Goal: Information Seeking & Learning: Check status

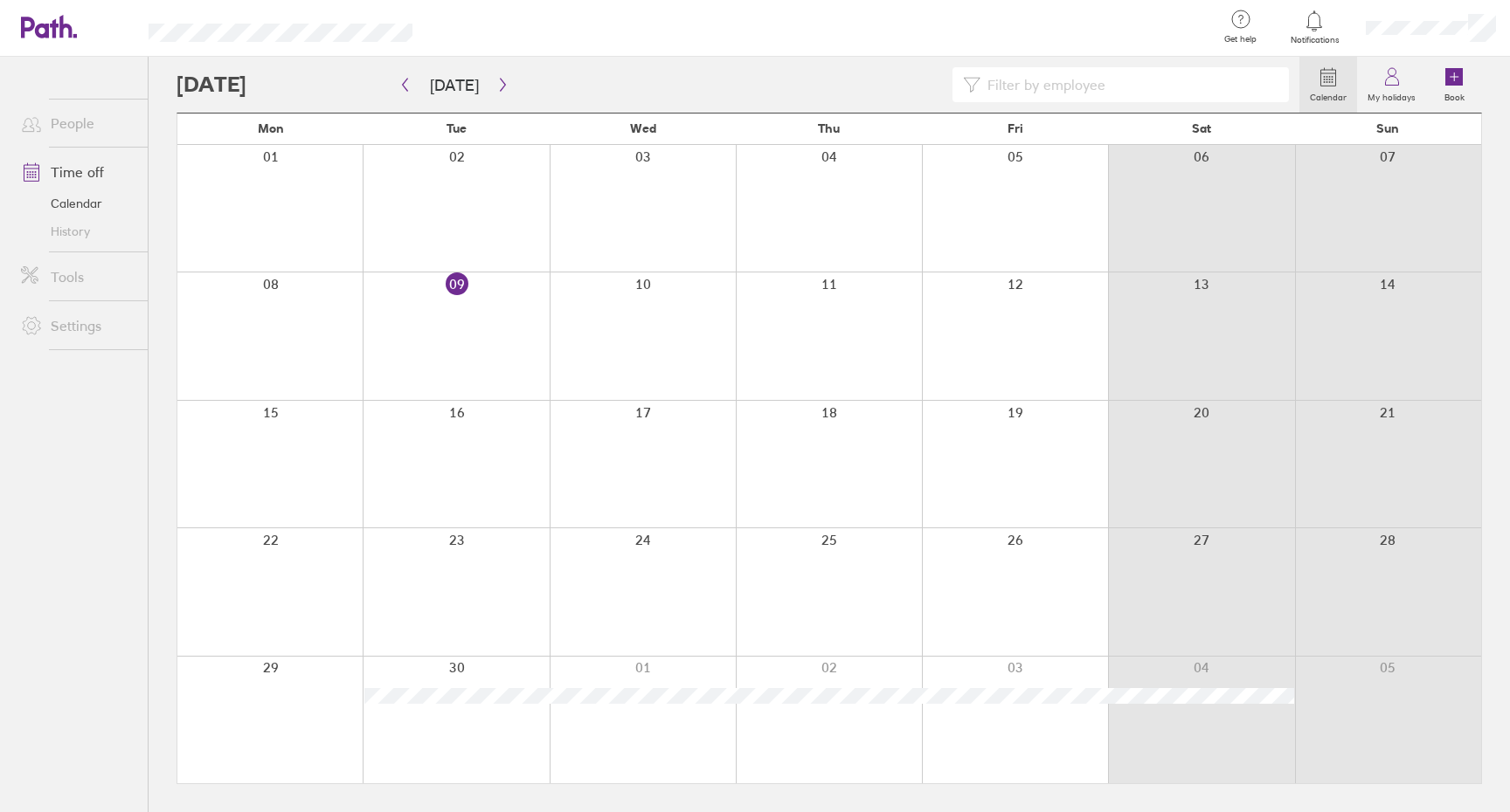
click at [431, 335] on div at bounding box center [455, 335] width 186 height 126
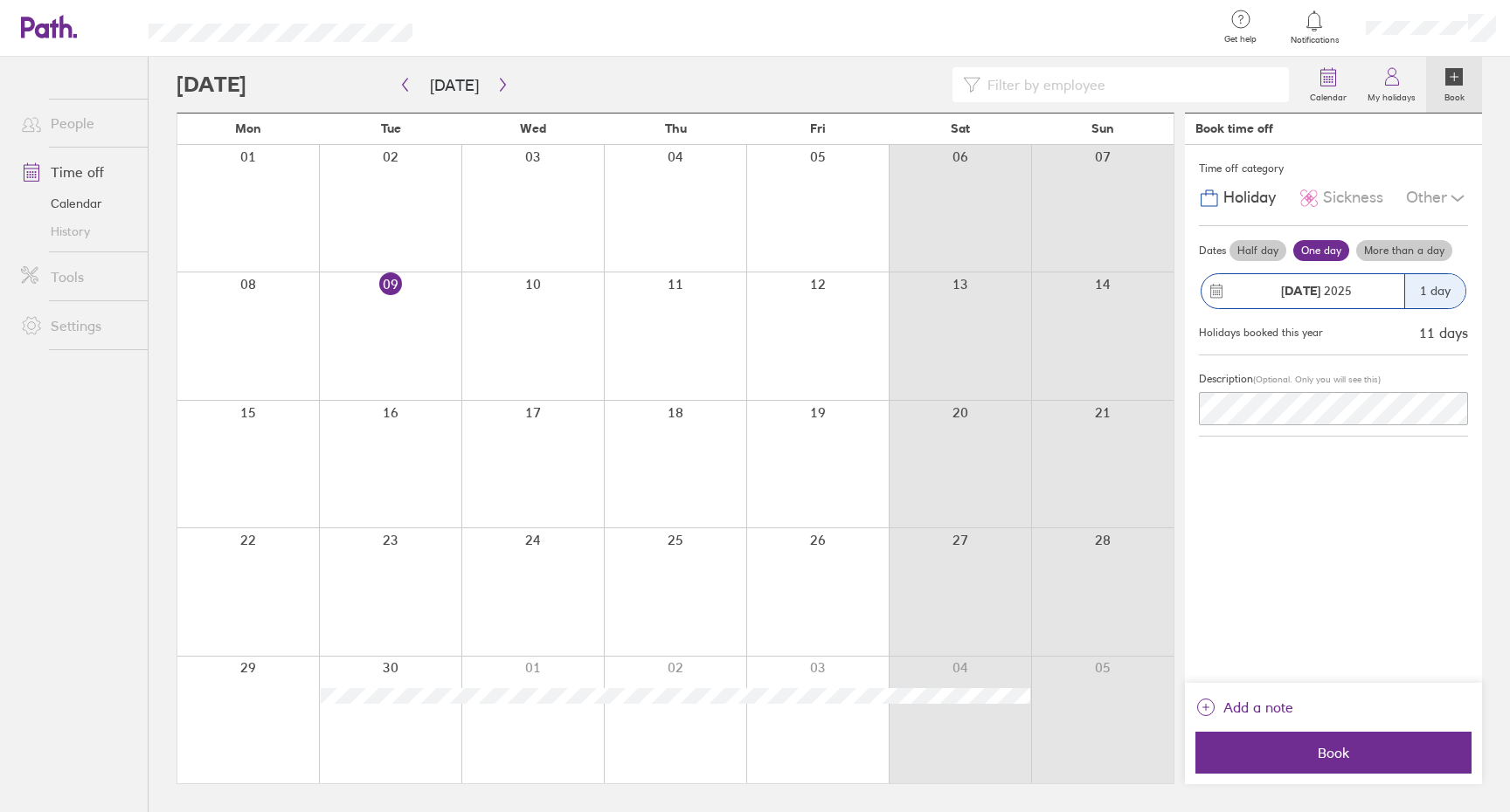
click at [1340, 200] on span "Sickness" at bounding box center [1353, 198] width 60 height 19
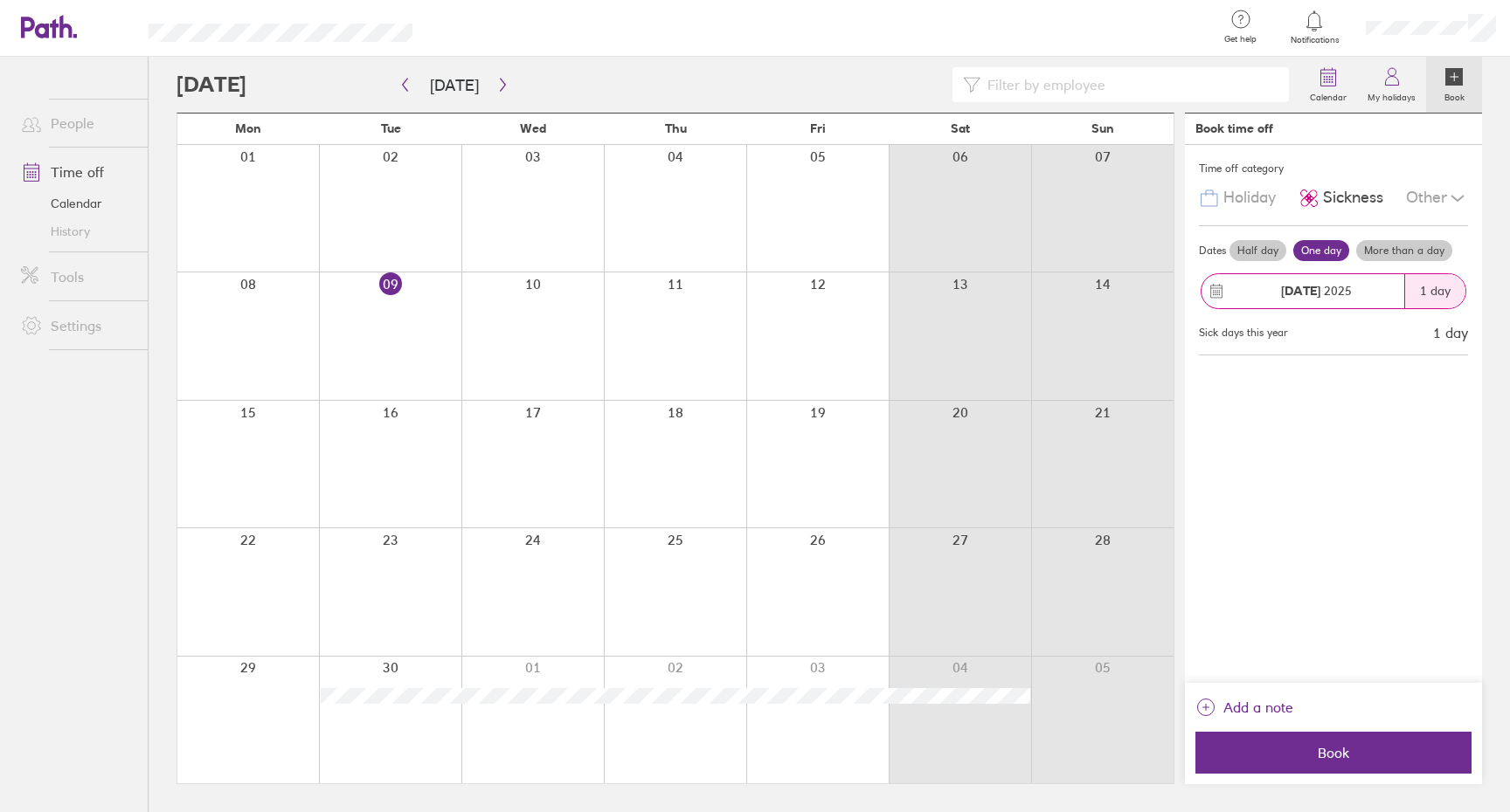
click at [1380, 479] on div "Time off category Holiday Sickness Other Dates Half day One day More than a day…" at bounding box center [1333, 414] width 297 height 539
click at [243, 365] on div at bounding box center [247, 335] width 141 height 126
click at [276, 293] on div at bounding box center [247, 335] width 141 height 126
click at [229, 311] on div at bounding box center [247, 335] width 141 height 126
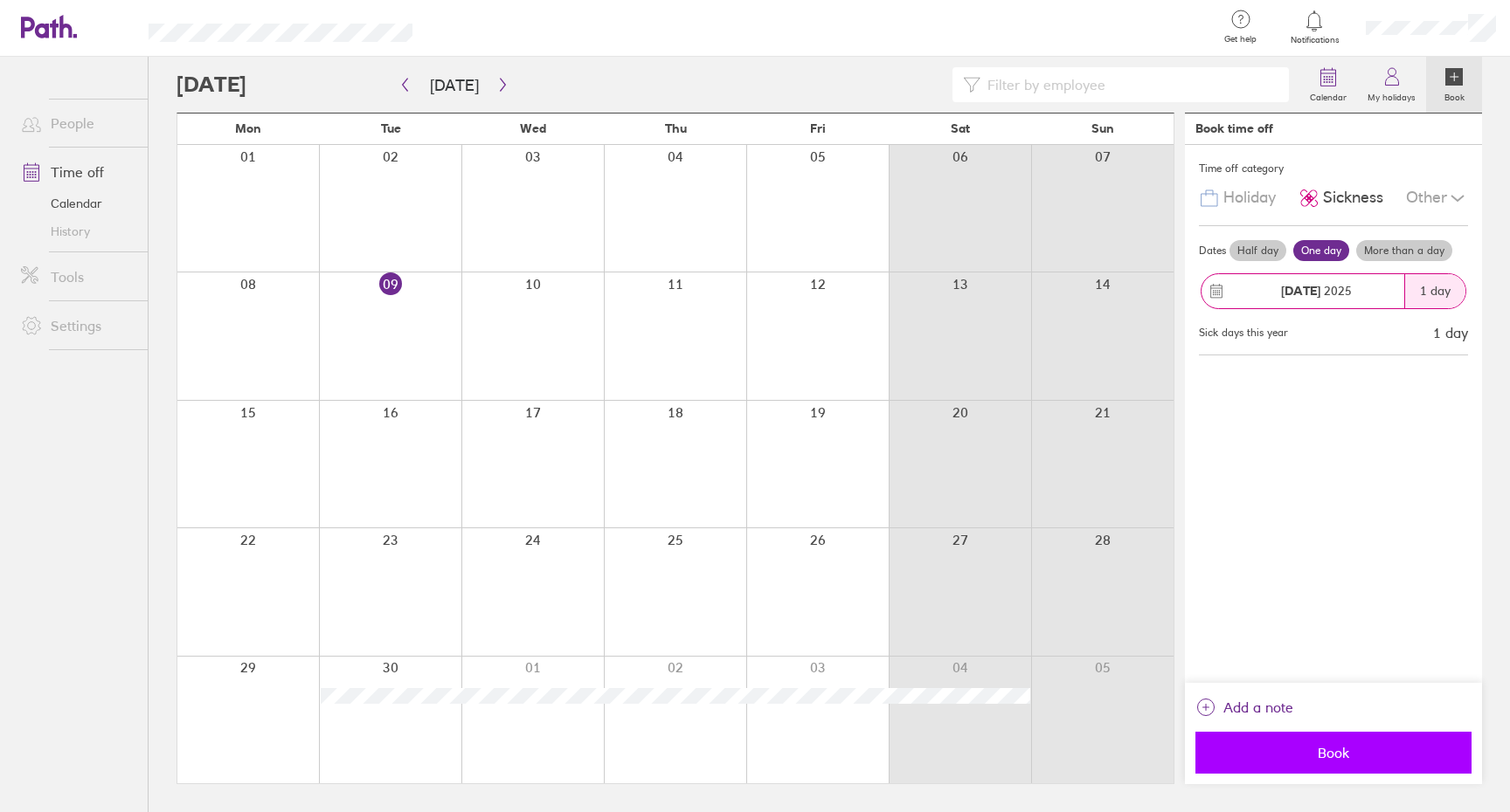
click at [1379, 749] on span "Book" at bounding box center [1333, 753] width 252 height 16
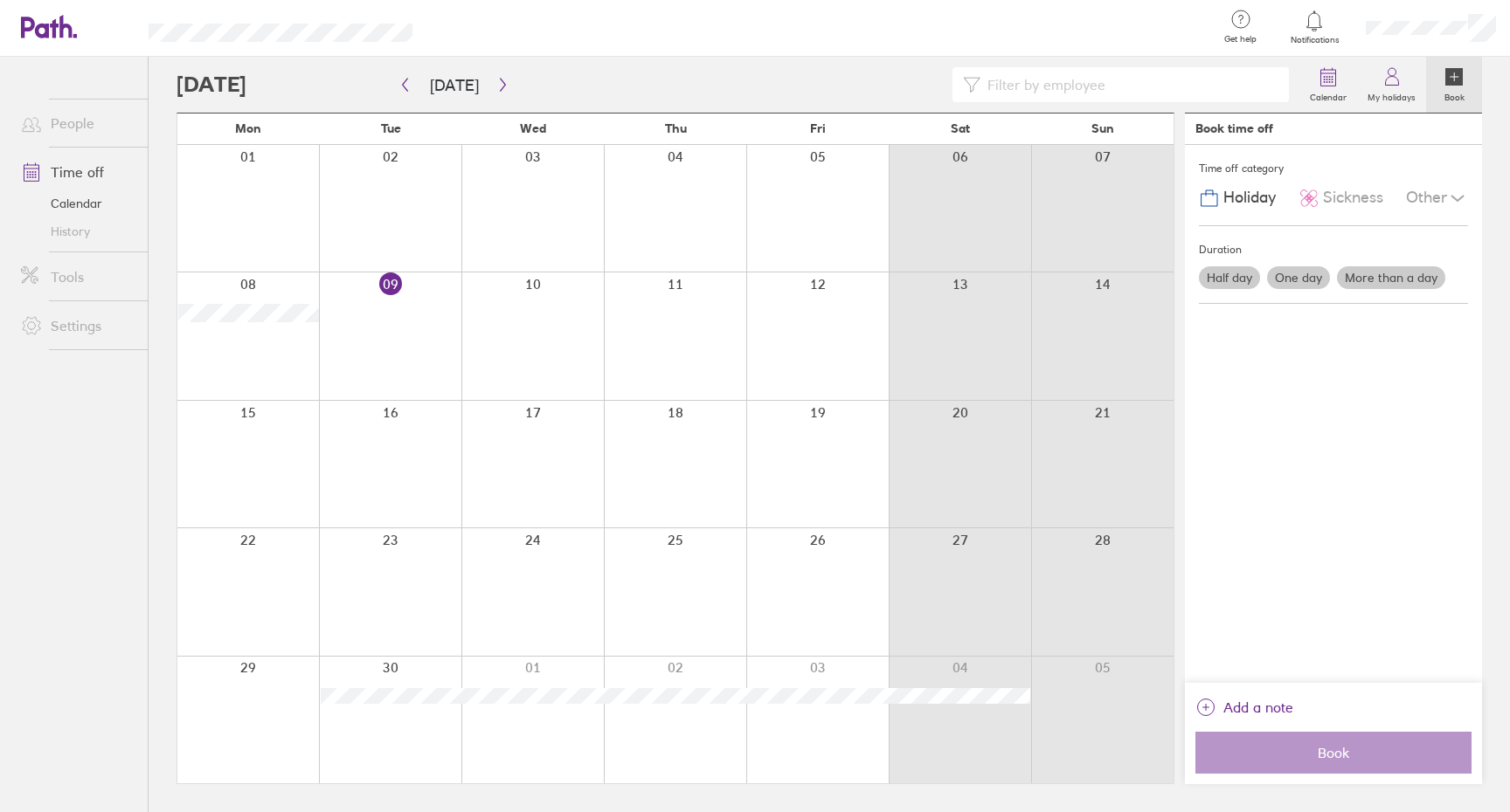
click at [1463, 201] on icon at bounding box center [1458, 199] width 21 height 21
click at [1416, 425] on div "Time off category Holiday Sickness Other Compassionate Parental Unpaid leave Du…" at bounding box center [1333, 414] width 297 height 539
click at [76, 106] on link "People" at bounding box center [77, 123] width 141 height 35
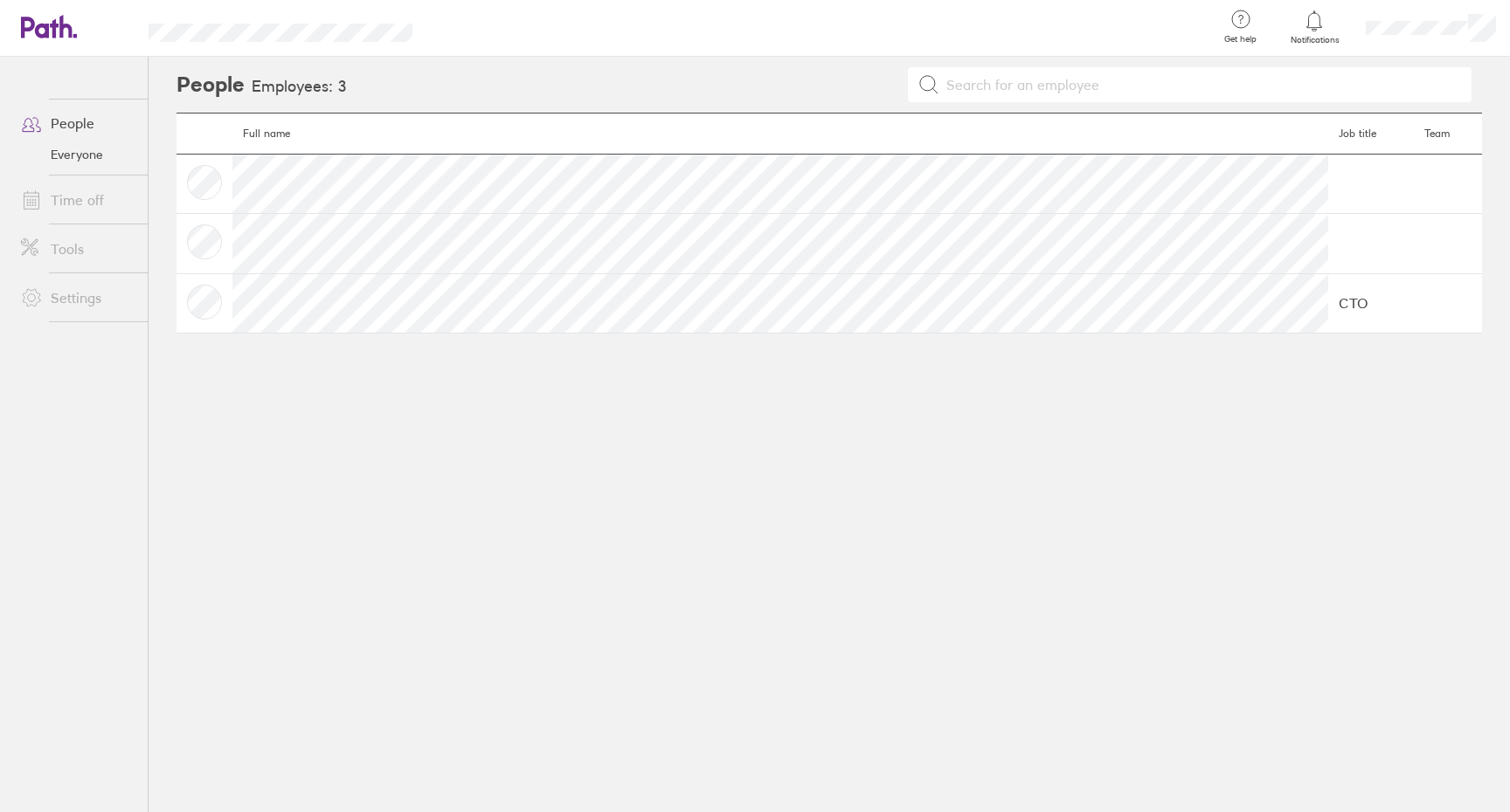
click at [643, 553] on main "Full name Job title Team CTO" at bounding box center [829, 462] width 1306 height 700
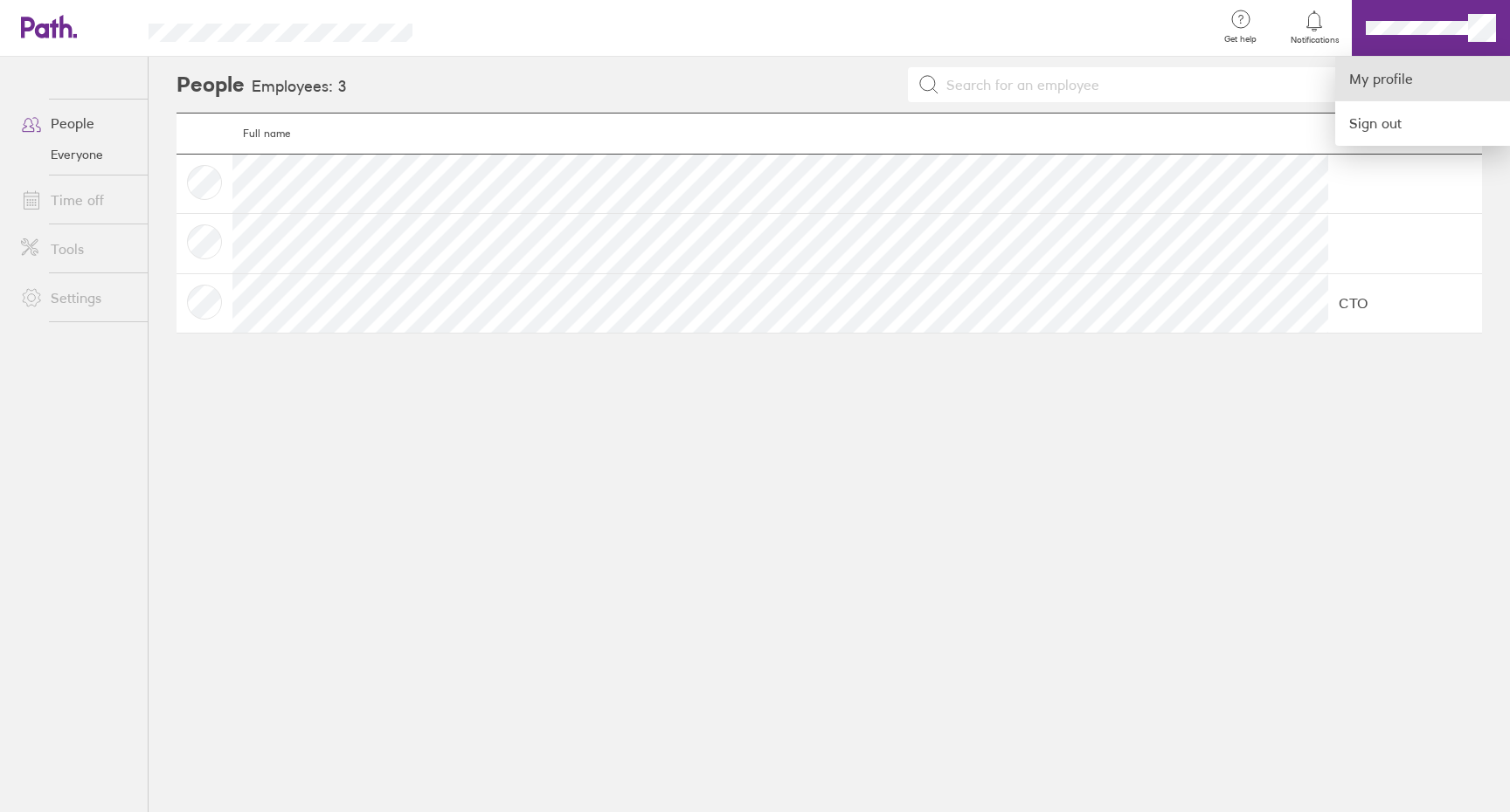
click at [1386, 65] on link "My profile" at bounding box center [1422, 80] width 175 height 45
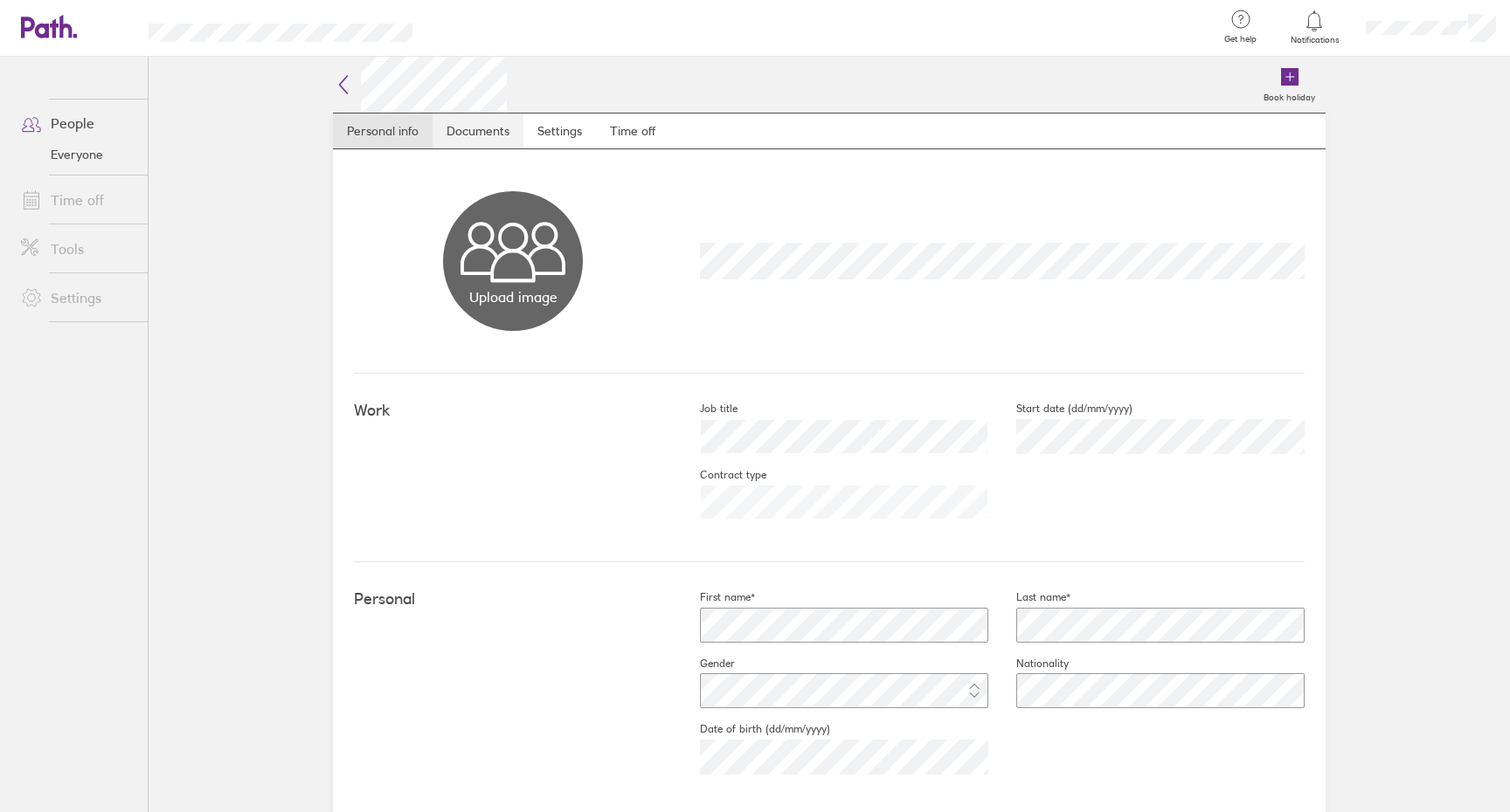
click at [453, 138] on link "Documents" at bounding box center [478, 130] width 91 height 35
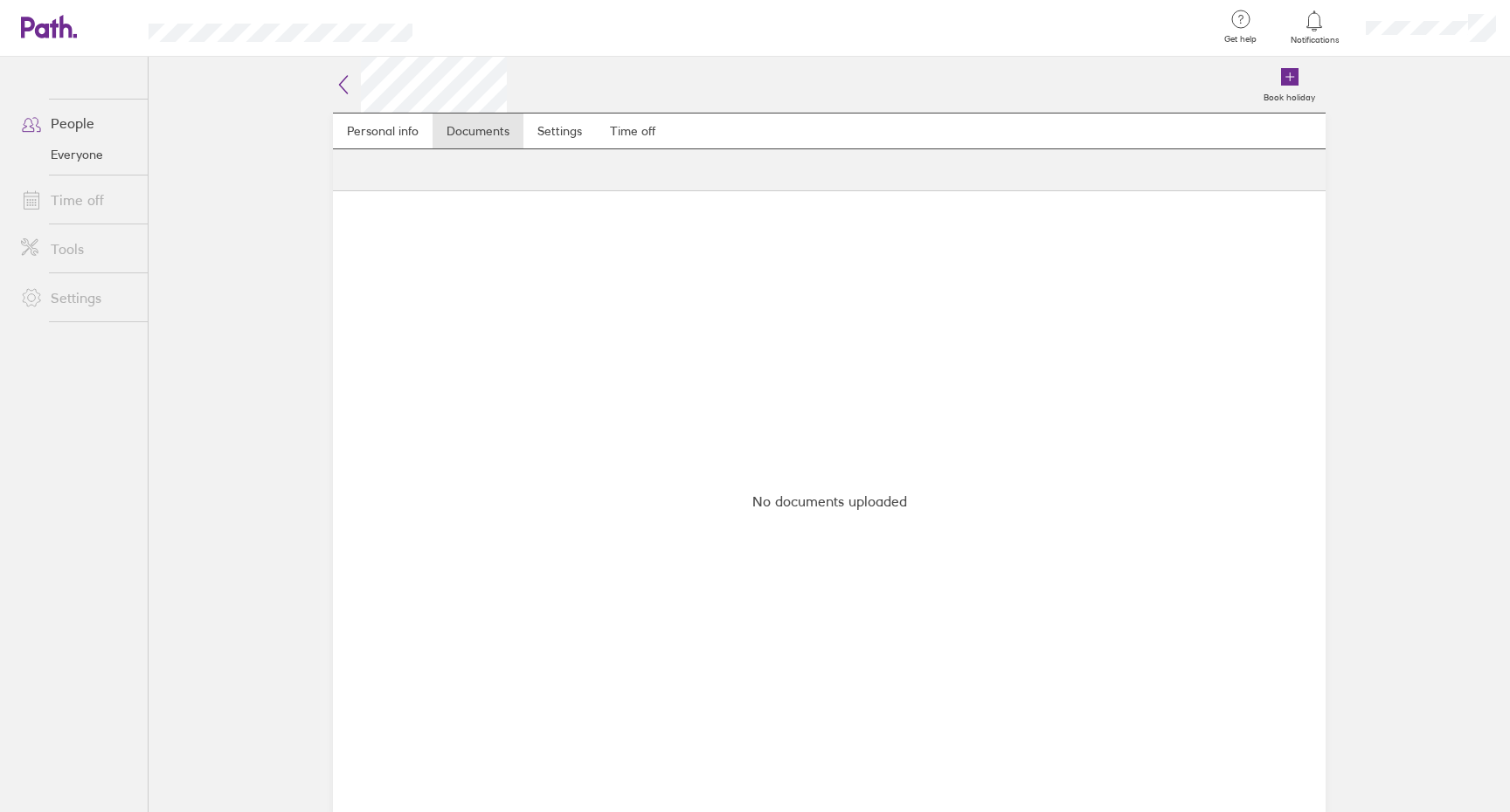
click at [584, 108] on div "Book holiday" at bounding box center [916, 85] width 819 height 56
click at [571, 119] on link "Settings" at bounding box center [559, 130] width 72 height 35
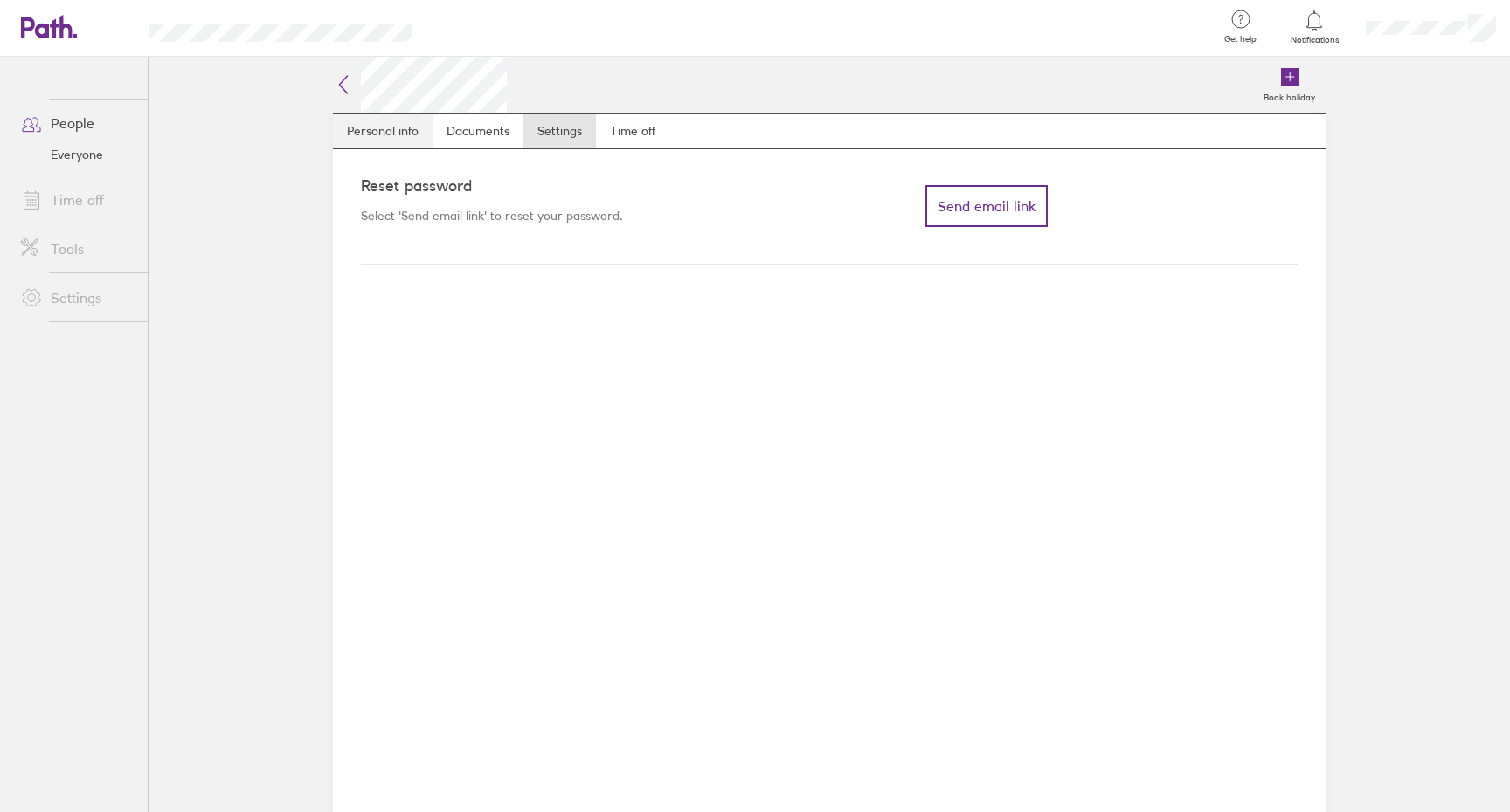
click at [357, 133] on link "Personal info" at bounding box center [382, 130] width 99 height 35
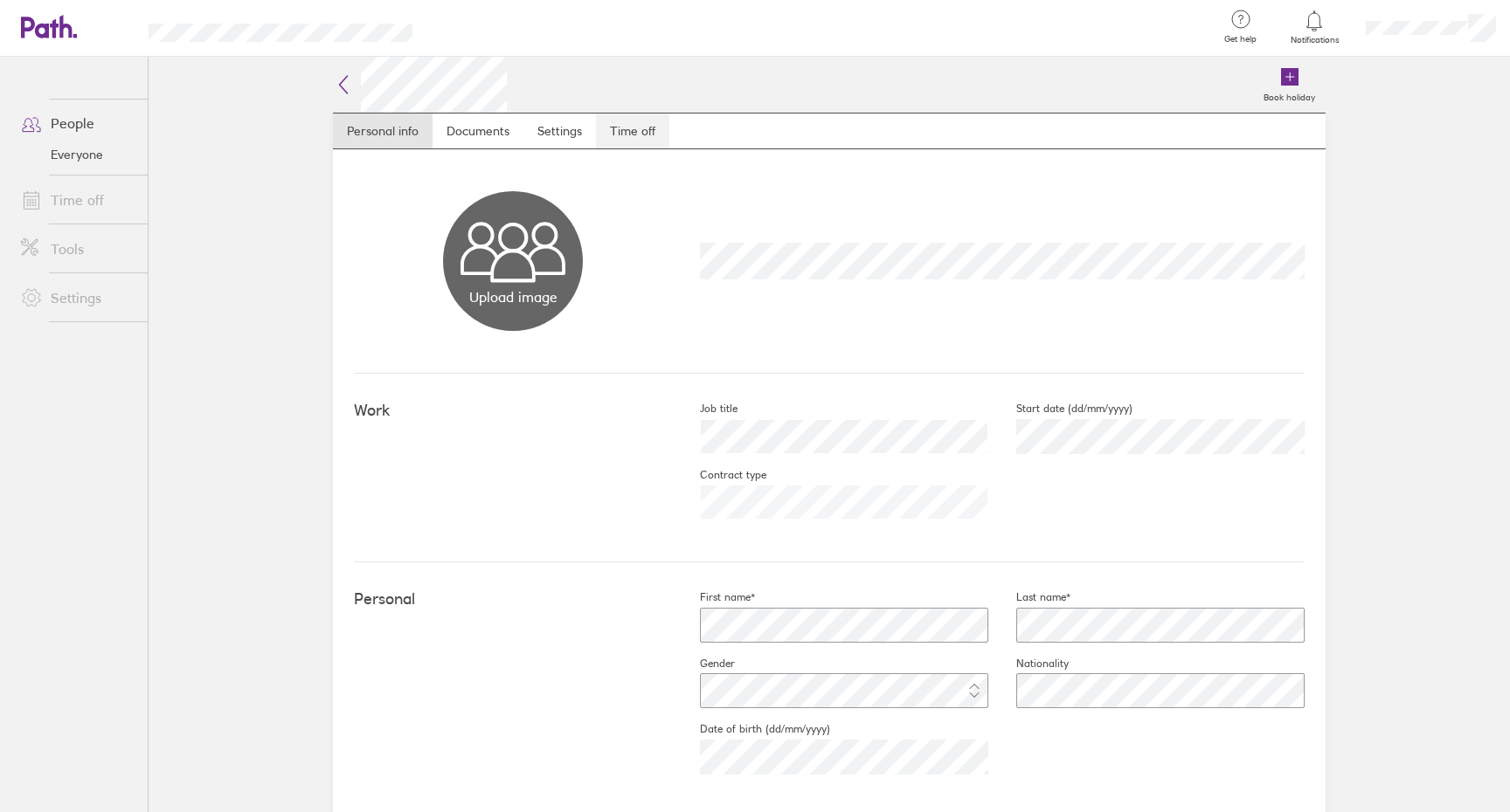
click at [631, 134] on link "Time off" at bounding box center [632, 130] width 73 height 35
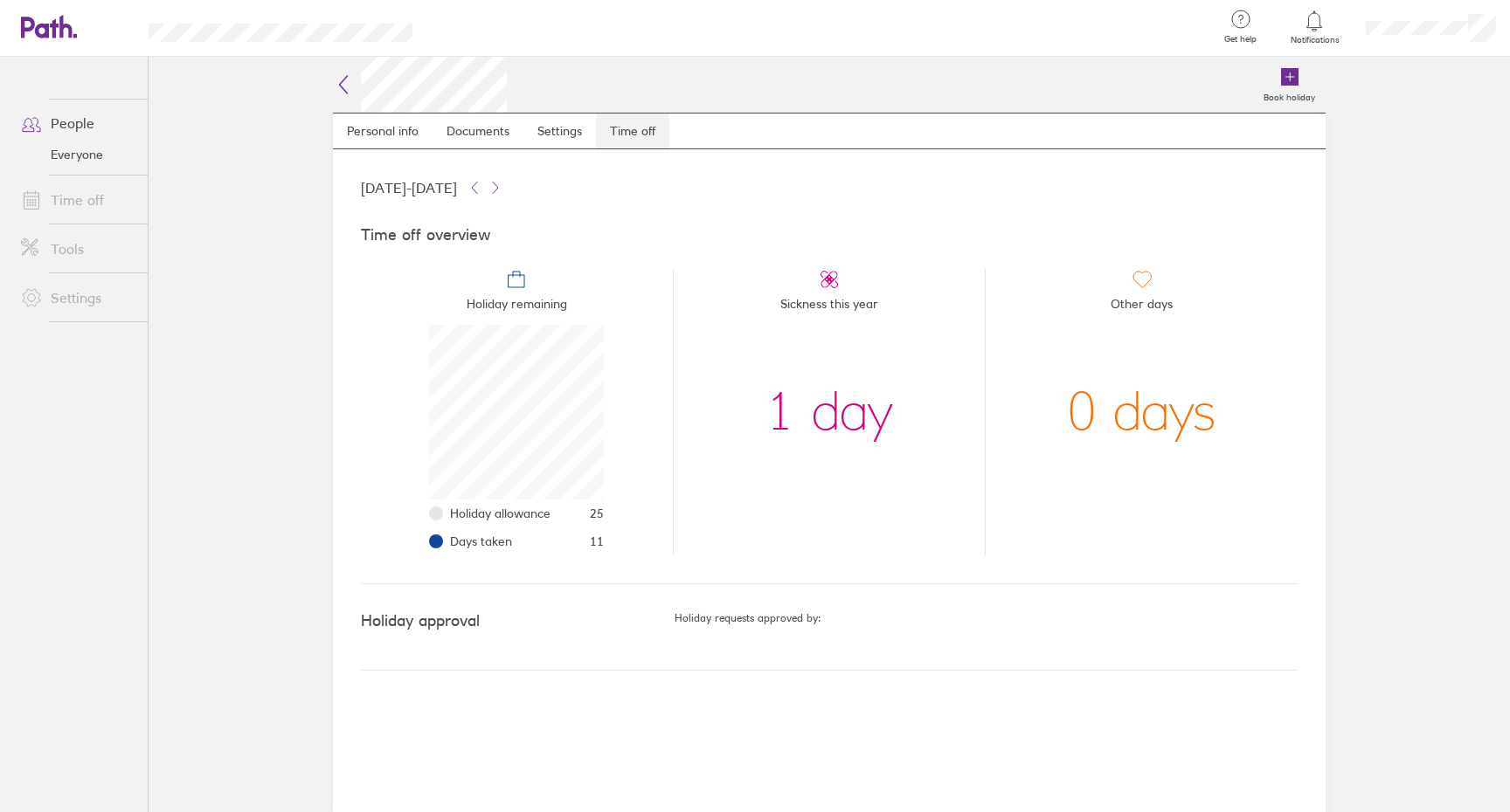
scroll to position [175, 175]
click at [847, 409] on div "1 day" at bounding box center [829, 412] width 127 height 175
click at [893, 440] on li "Sickness this year 1 day" at bounding box center [829, 412] width 313 height 287
drag, startPoint x: 449, startPoint y: 508, endPoint x: 632, endPoint y: 513, distance: 183.1
click at [632, 513] on li "Holiday remaining Holiday allowance 25 Days taken 11" at bounding box center [516, 412] width 312 height 287
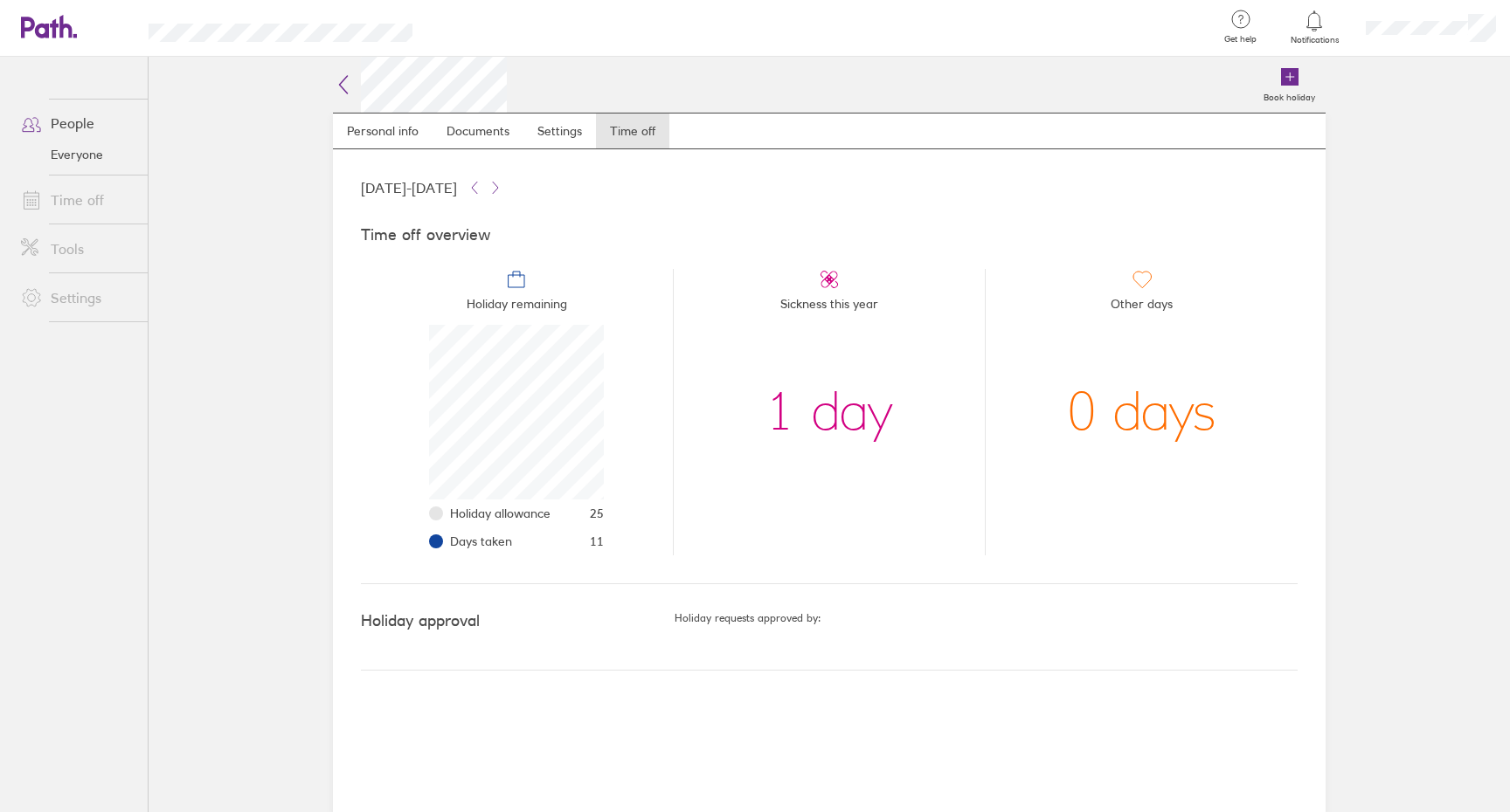
click at [699, 553] on li "Sickness this year 1 day" at bounding box center [829, 412] width 313 height 287
drag, startPoint x: 614, startPoint y: 547, endPoint x: 533, endPoint y: 540, distance: 81.3
click at [578, 543] on li "Holiday remaining Holiday allowance 25 Days taken 11" at bounding box center [516, 412] width 312 height 287
click at [427, 540] on li "Holiday remaining Holiday allowance 25 Days taken 11" at bounding box center [516, 412] width 312 height 287
click at [959, 183] on div "01 Jan 2025 - 31 Dec 2025" at bounding box center [829, 187] width 937 height 21
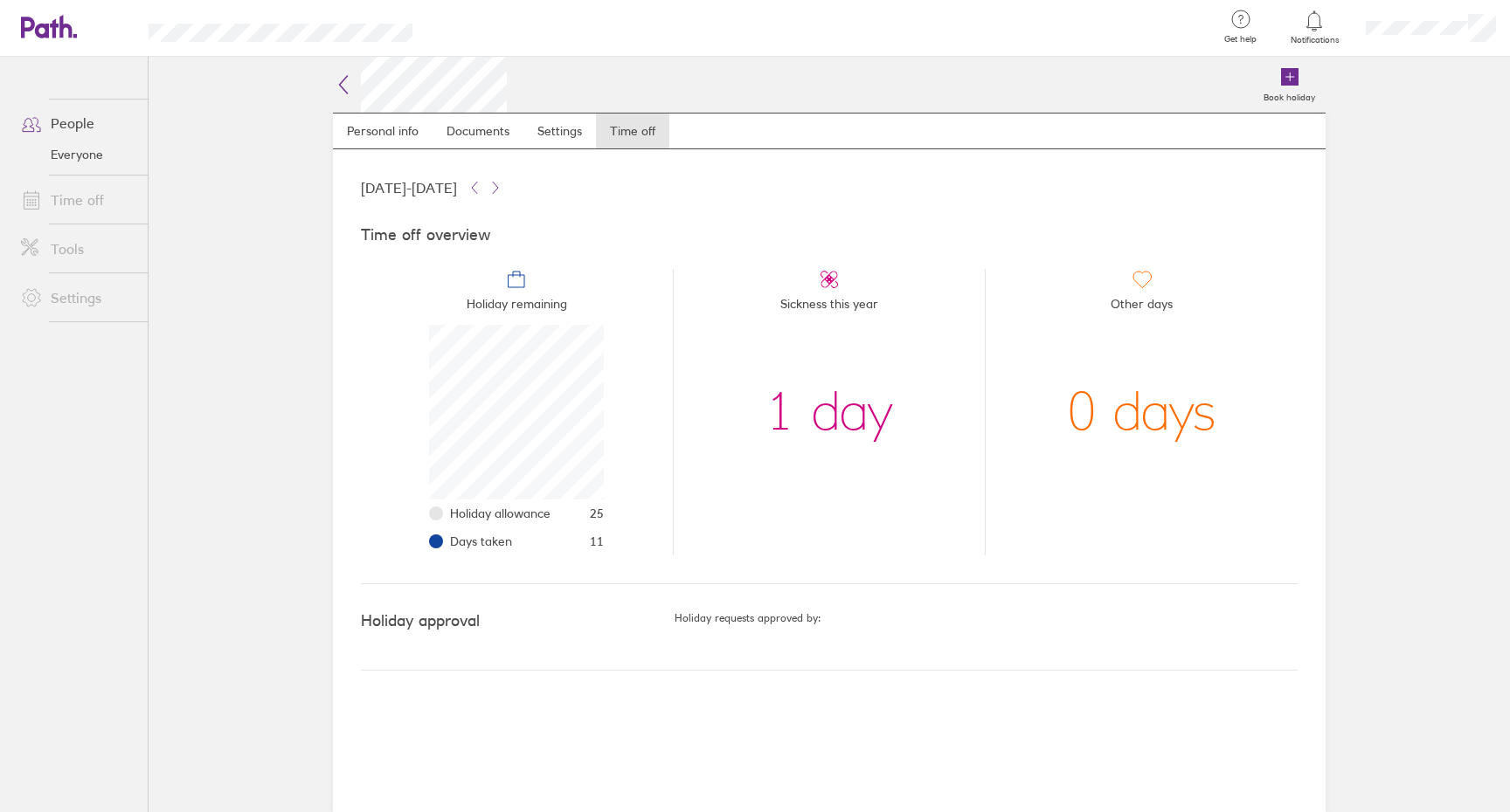
click at [1233, 217] on div "Time off overview Holiday remaining Holiday allowance 25 Days taken 11 Sickness…" at bounding box center [829, 391] width 937 height 386
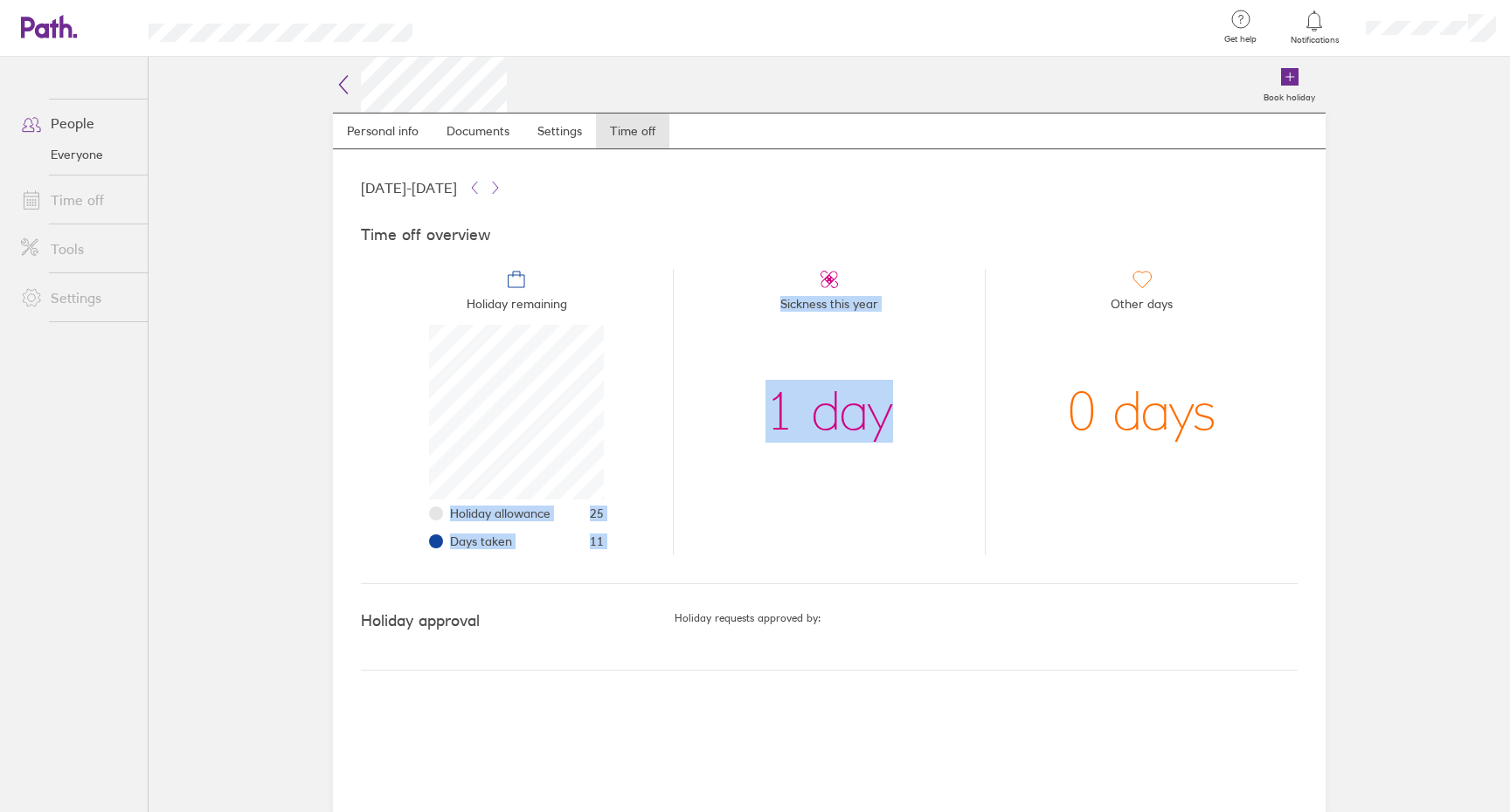
drag, startPoint x: 448, startPoint y: 515, endPoint x: 806, endPoint y: 528, distance: 358.2
click at [806, 528] on ul "Holiday remaining Holiday allowance 25 Days taken 11 Sickness this year 1 day O…" at bounding box center [829, 405] width 937 height 301
click at [806, 528] on li "Sickness this year 1 day" at bounding box center [829, 412] width 313 height 287
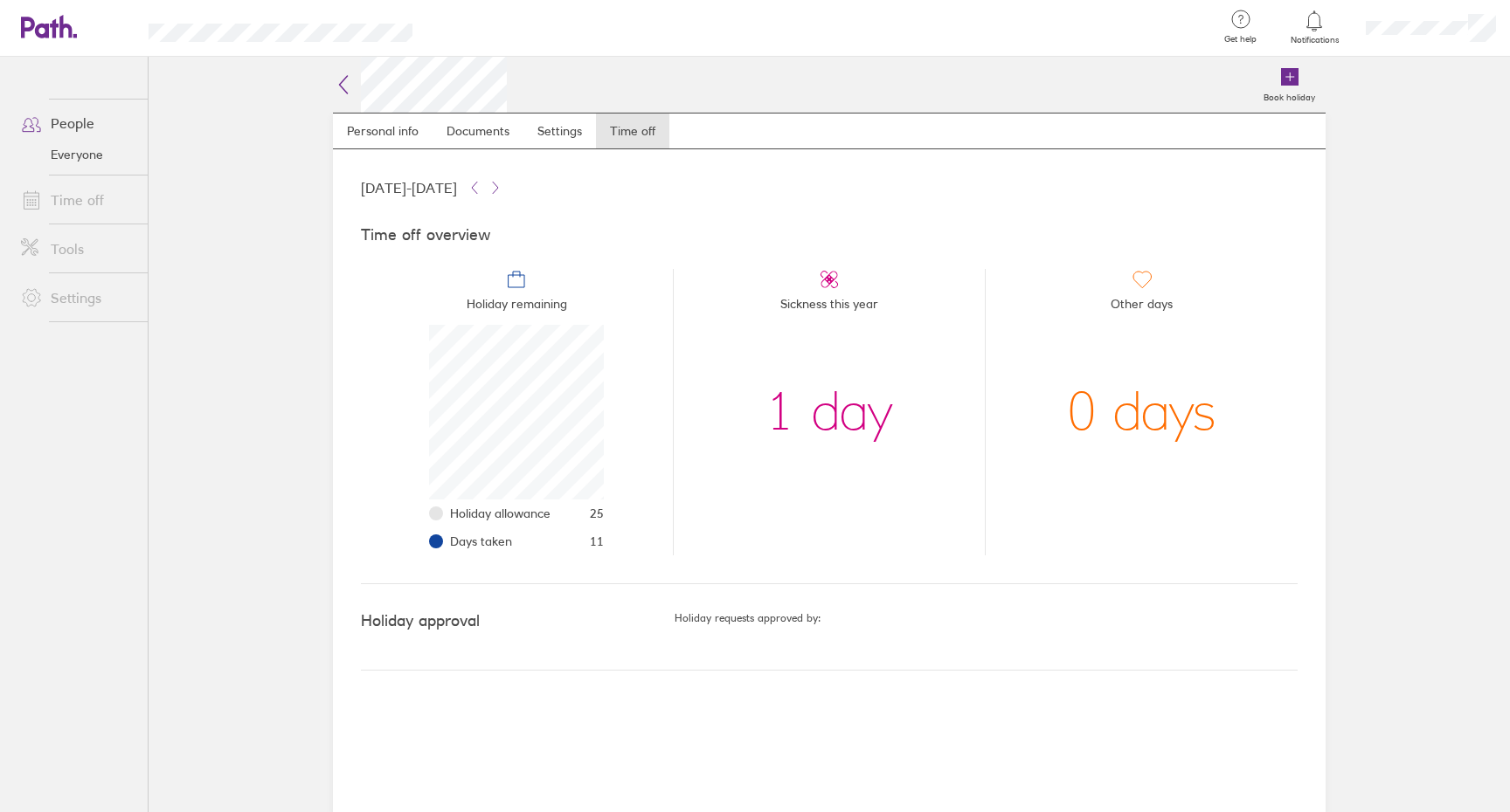
click at [1294, 583] on div "Time off overview Holiday remaining Holiday allowance 25 Days taken 11 Sickness…" at bounding box center [829, 391] width 937 height 386
